Goal: Check status: Check status

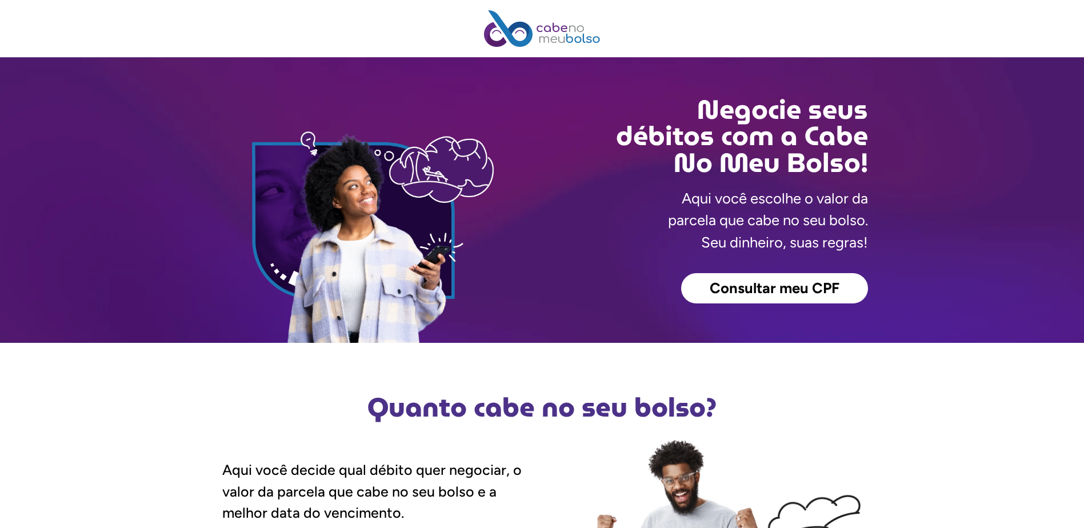
click at [767, 284] on span "Consultar meu CPF" at bounding box center [775, 288] width 130 height 15
click at [787, 286] on span "Consultar meu CPF" at bounding box center [775, 288] width 130 height 15
click at [783, 288] on span "Consultar meu CPF" at bounding box center [775, 288] width 130 height 15
